Goal: Task Accomplishment & Management: Manage account settings

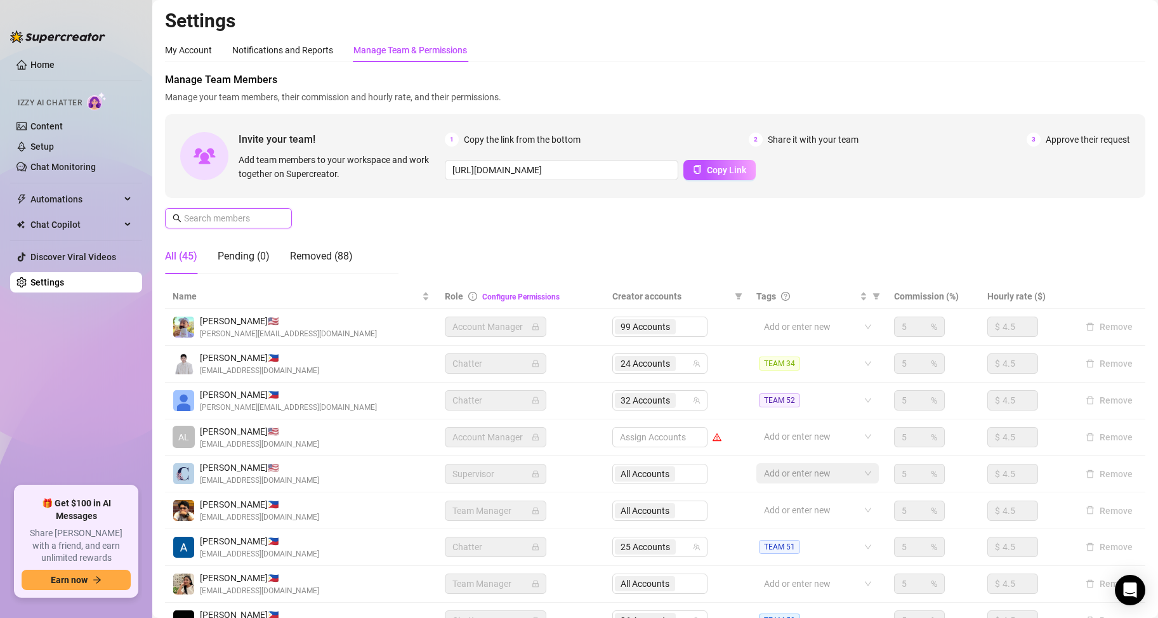
click at [240, 218] on input "text" at bounding box center [229, 218] width 90 height 14
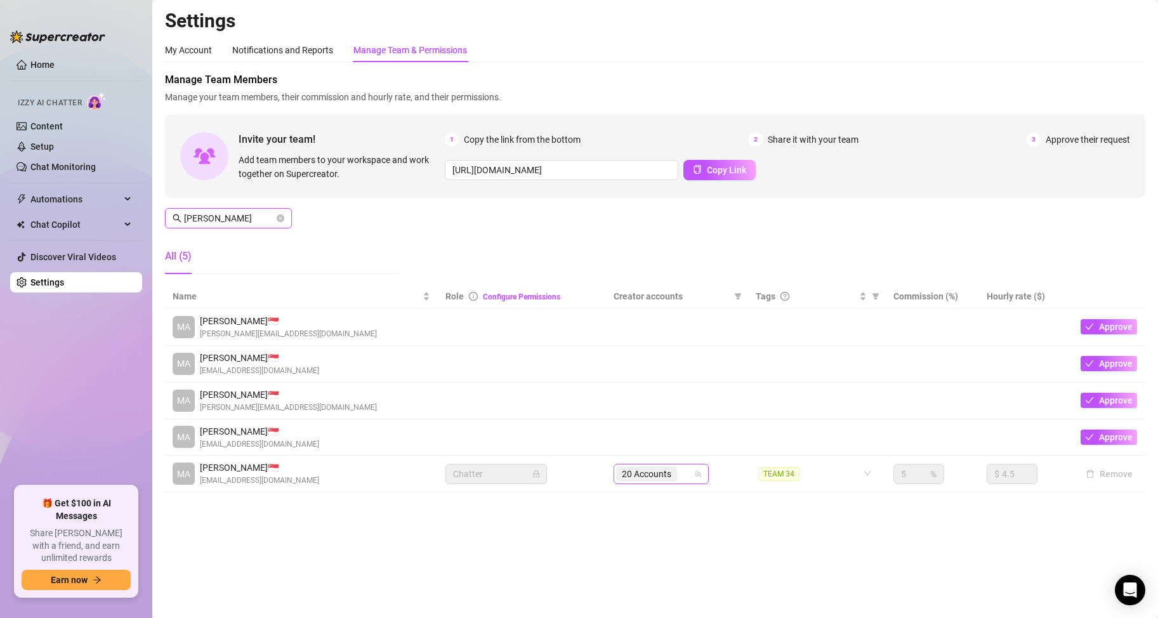
click at [683, 478] on div "20 Accounts" at bounding box center [654, 474] width 77 height 18
type input "[PERSON_NAME]"
type input "maeu"
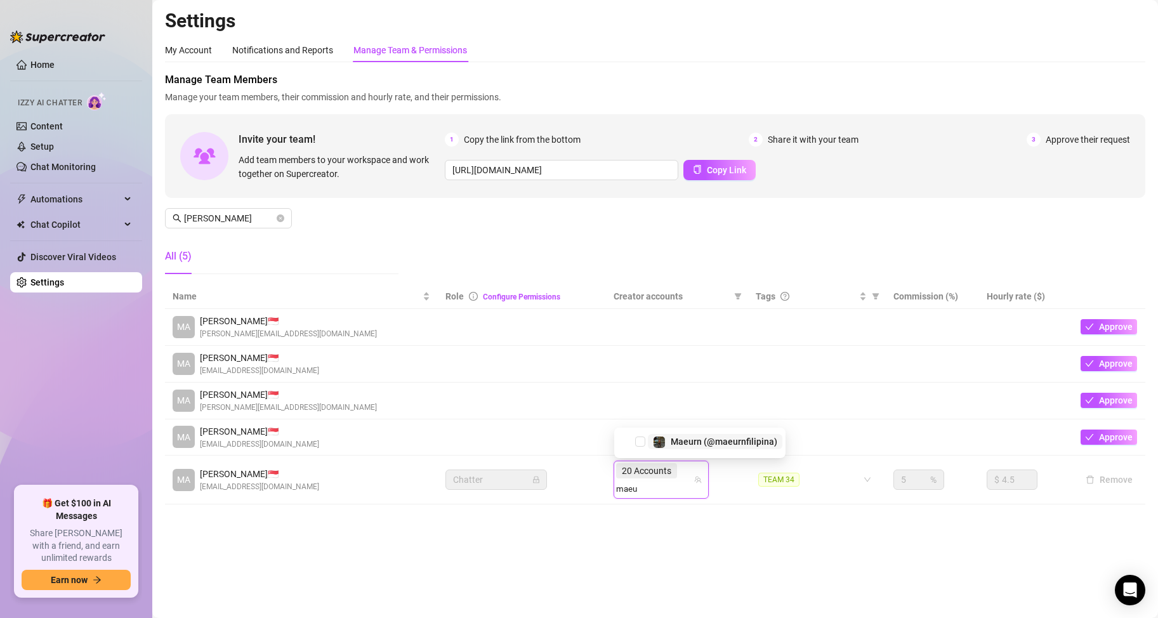
click at [697, 440] on span "Maeurn (@maeurnfilipina)" at bounding box center [724, 441] width 107 height 10
click at [669, 516] on main "Settings My Account Notifications and Reports Manage Team & Permissions Profile…" at bounding box center [654, 309] width 1005 height 618
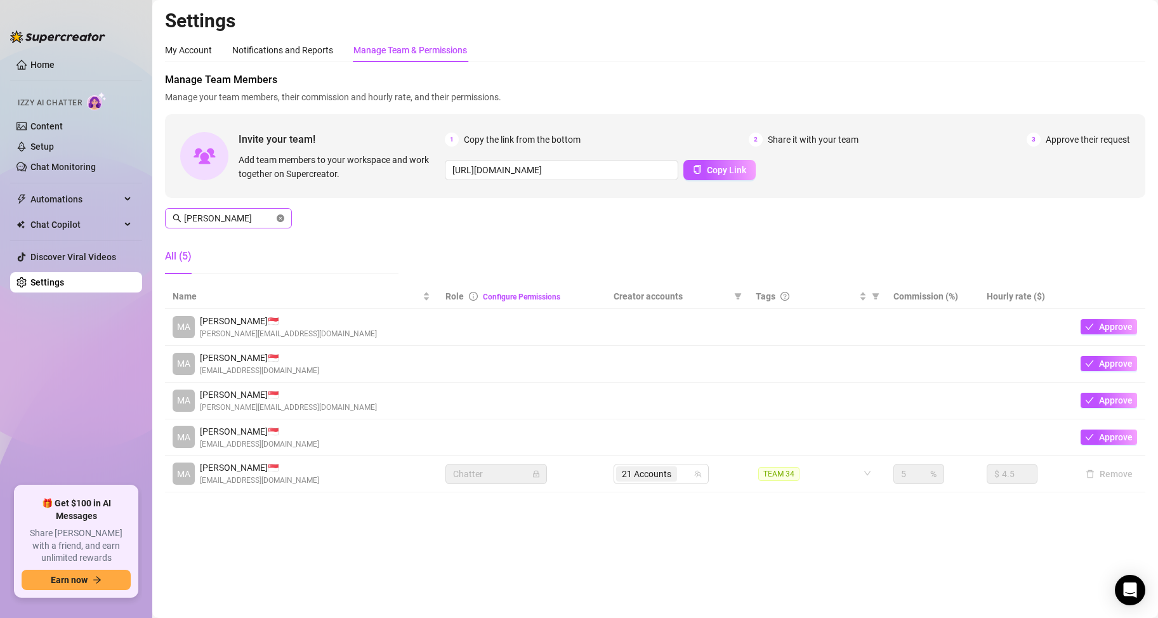
click at [280, 220] on icon "close-circle" at bounding box center [281, 218] width 8 height 8
